Goal: Task Accomplishment & Management: Manage account settings

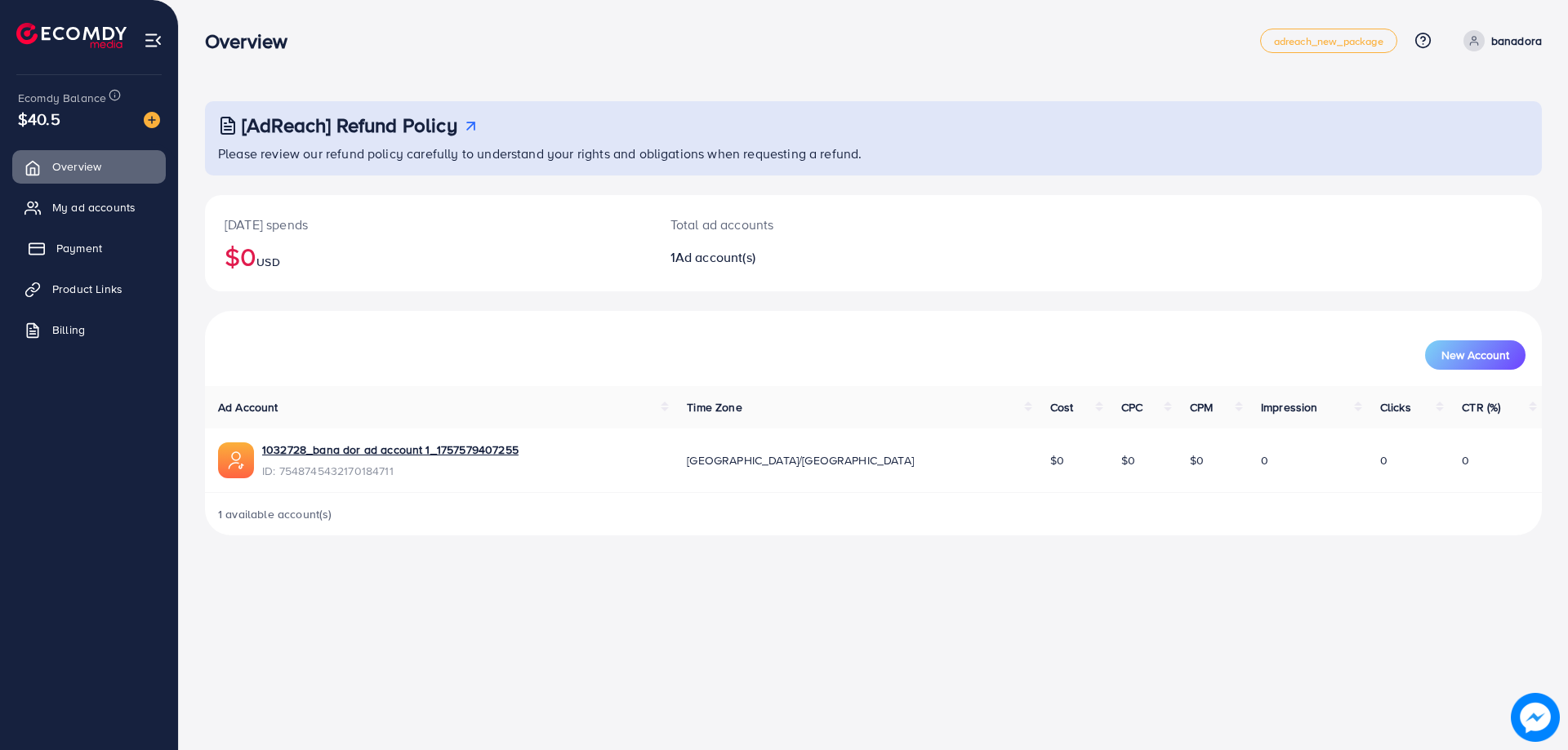
click at [116, 253] on link "Payment" at bounding box center [89, 248] width 154 height 33
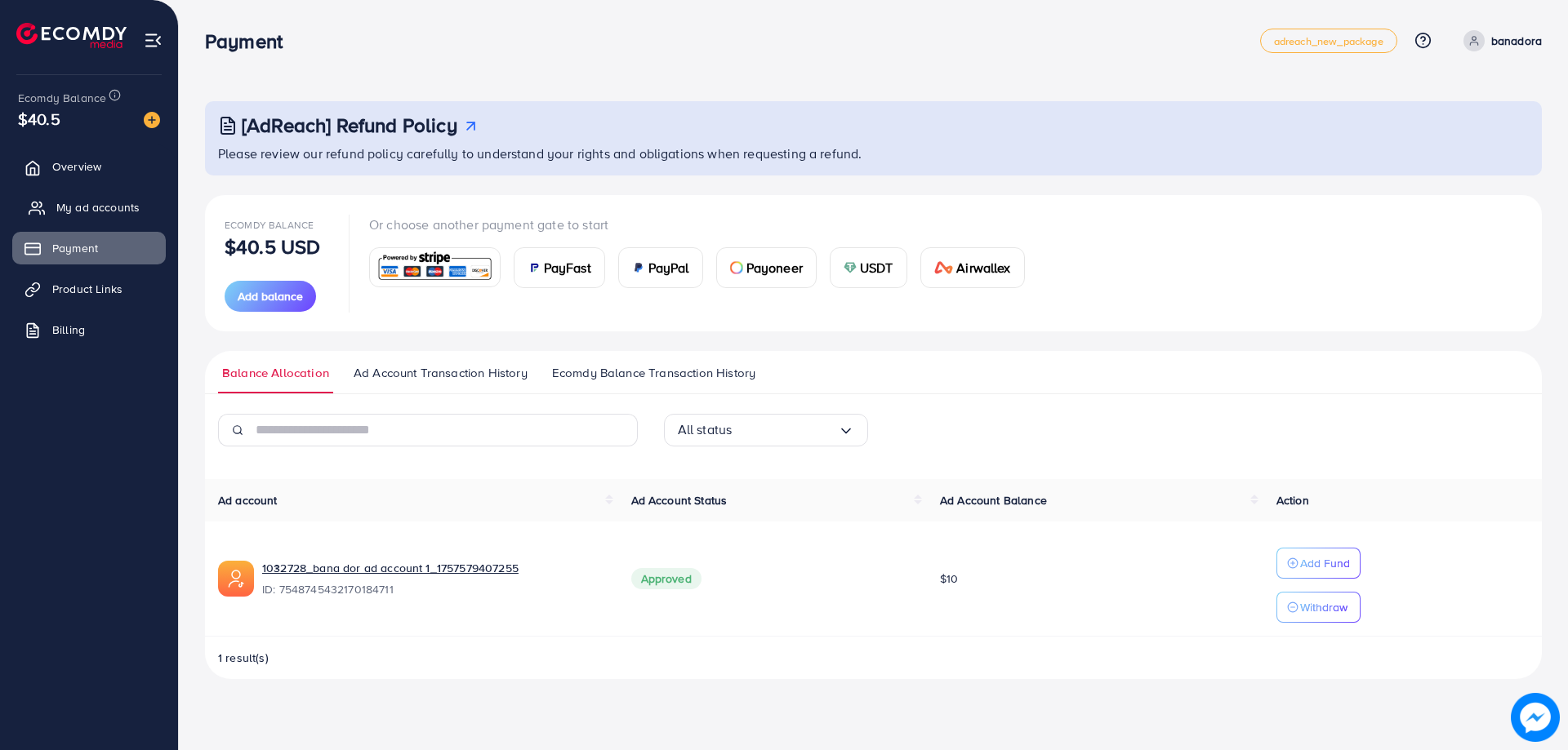
click at [111, 201] on span "My ad accounts" at bounding box center [98, 207] width 83 height 16
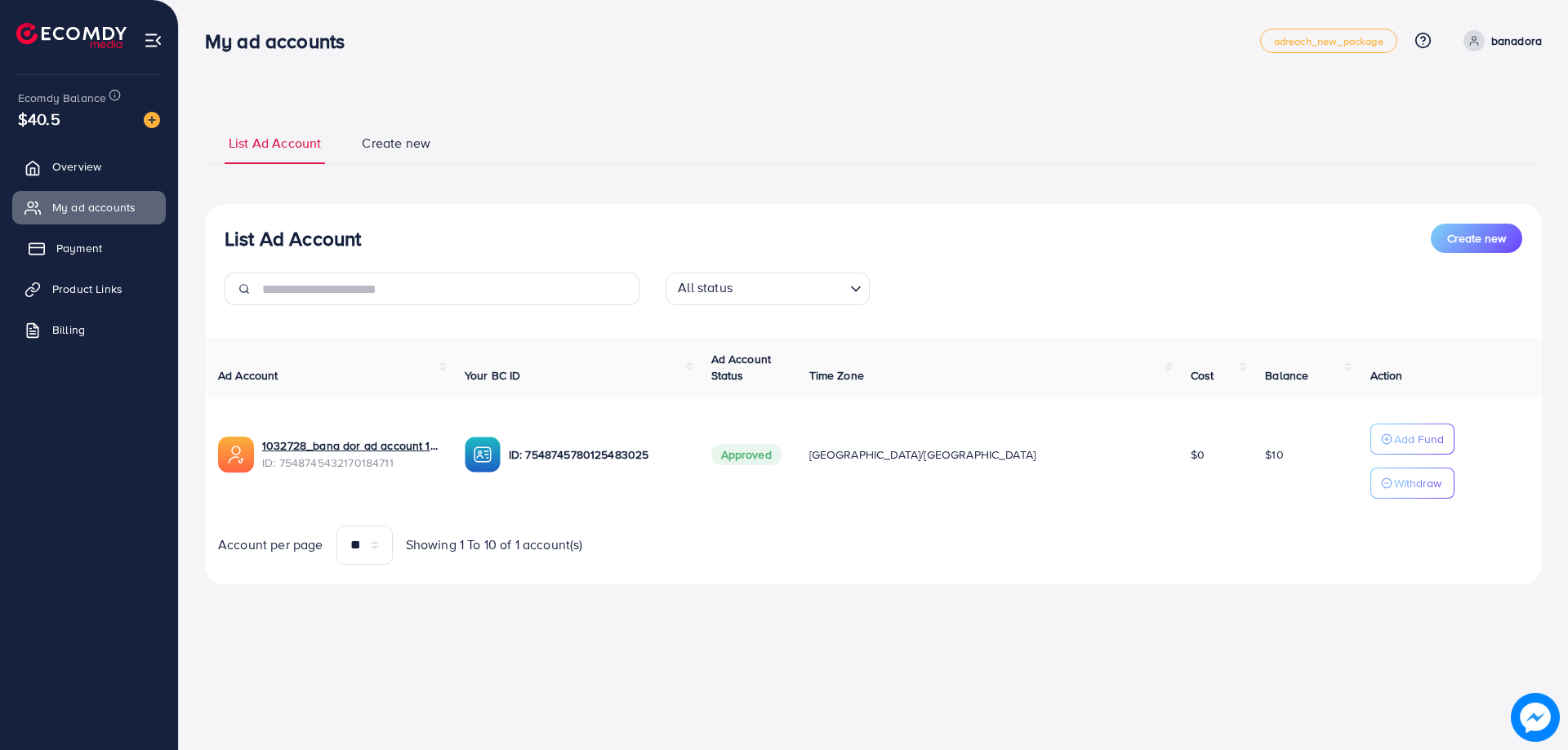
click at [95, 243] on span "Payment" at bounding box center [79, 247] width 46 height 16
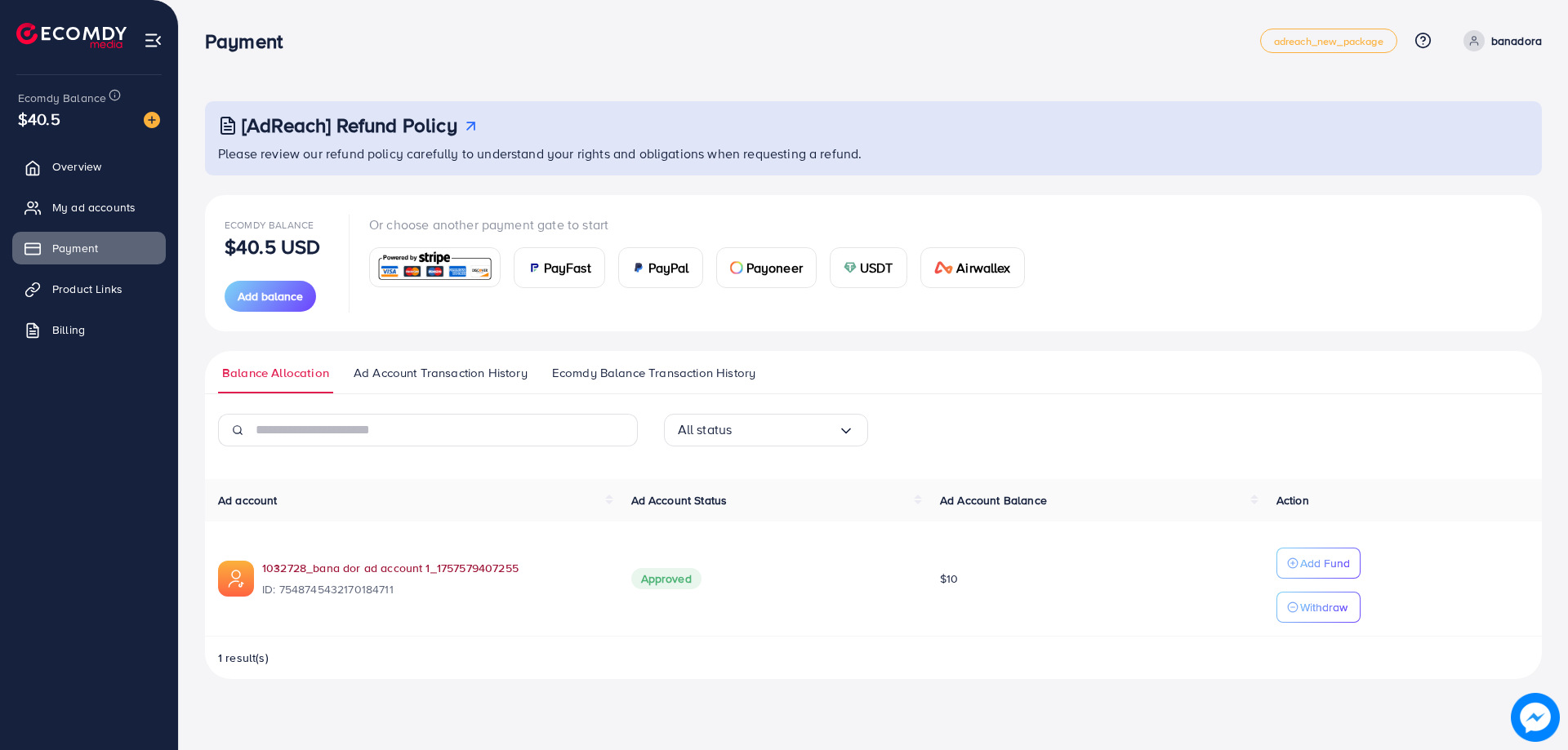
click at [362, 575] on link "1032728_bana dor ad account 1_1757579407255" at bounding box center [433, 568] width 343 height 16
